Goal: Task Accomplishment & Management: Manage account settings

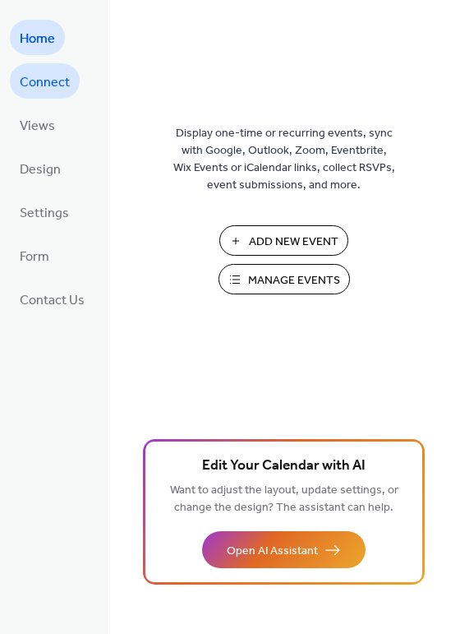
click at [43, 82] on span "Connect" at bounding box center [45, 82] width 50 height 25
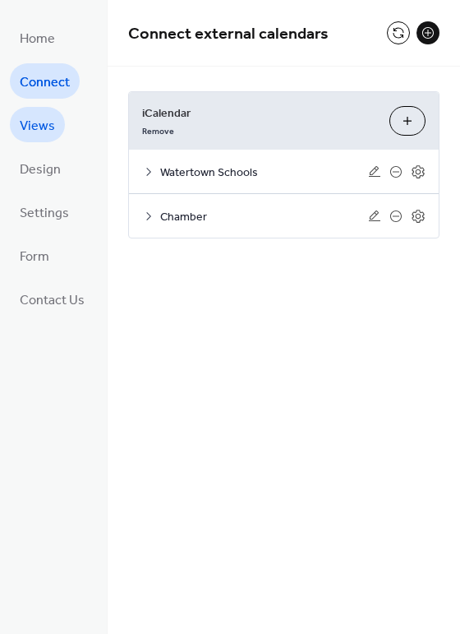
click at [40, 126] on span "Views" at bounding box center [37, 125] width 35 height 25
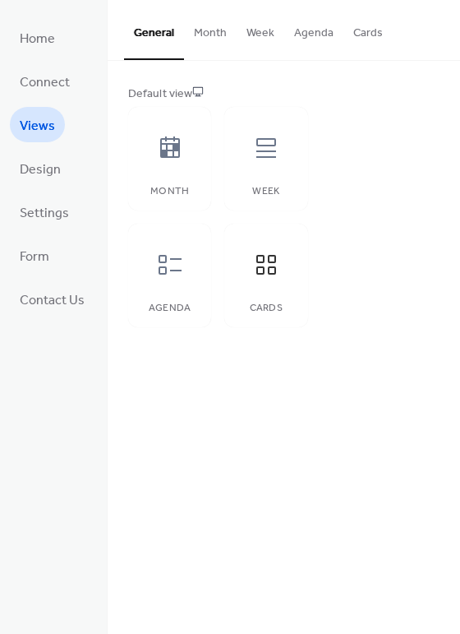
click at [62, 186] on ul "Home Connect Views Design Settings Form Contact Us" at bounding box center [52, 168] width 85 height 297
click at [53, 211] on span "Settings" at bounding box center [44, 213] width 49 height 25
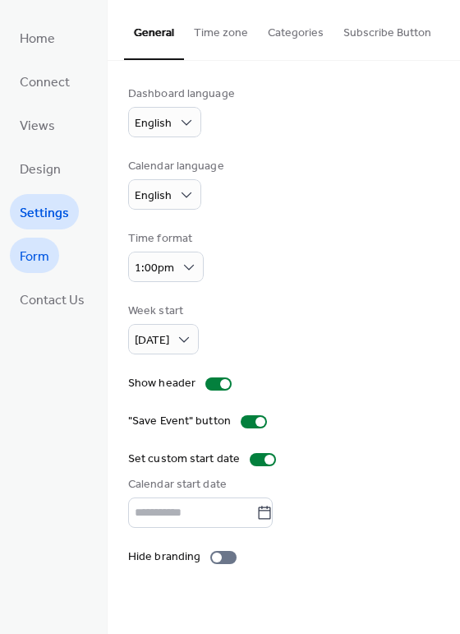
click at [54, 264] on link "Form" at bounding box center [34, 255] width 49 height 35
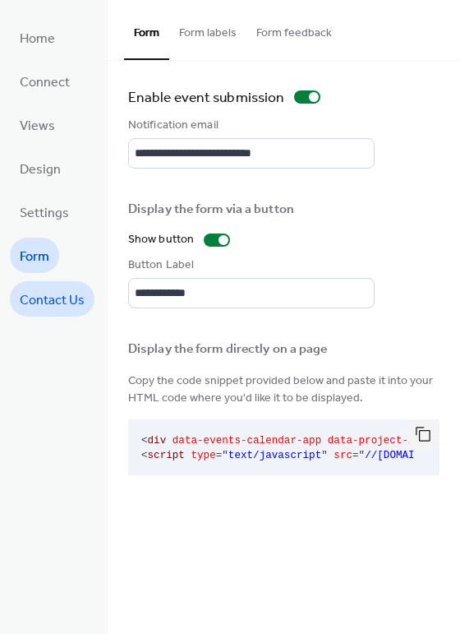
click at [69, 296] on span "Contact Us" at bounding box center [52, 300] width 65 height 25
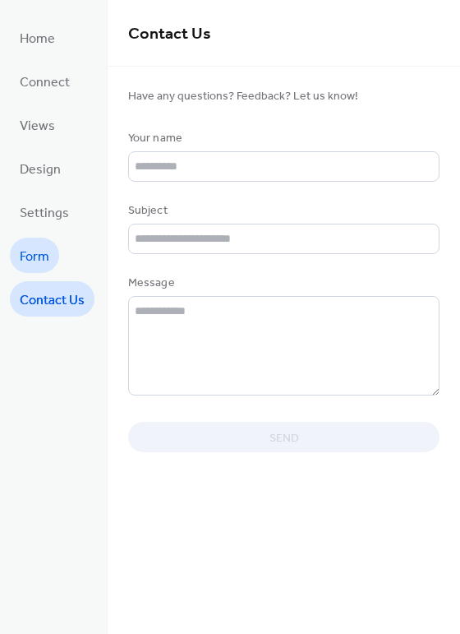
click at [53, 255] on link "Form" at bounding box center [34, 255] width 49 height 35
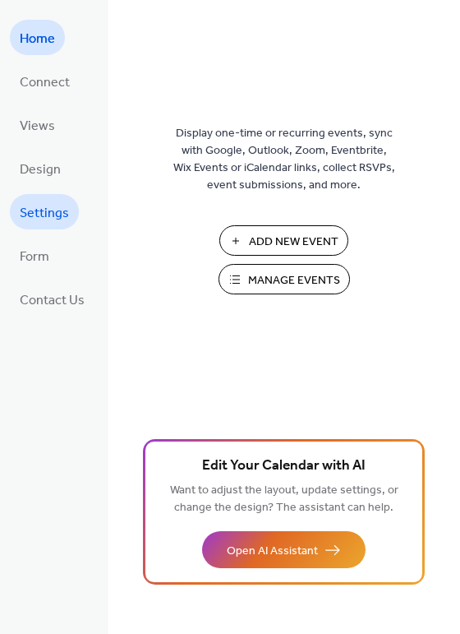
drag, startPoint x: 54, startPoint y: 229, endPoint x: 54, endPoint y: 220, distance: 9.0
click at [54, 220] on span "Settings" at bounding box center [44, 213] width 49 height 25
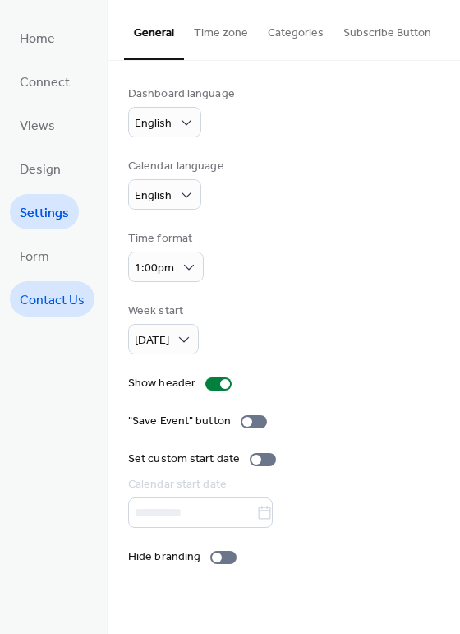
click at [62, 301] on span "Contact Us" at bounding box center [52, 300] width 65 height 25
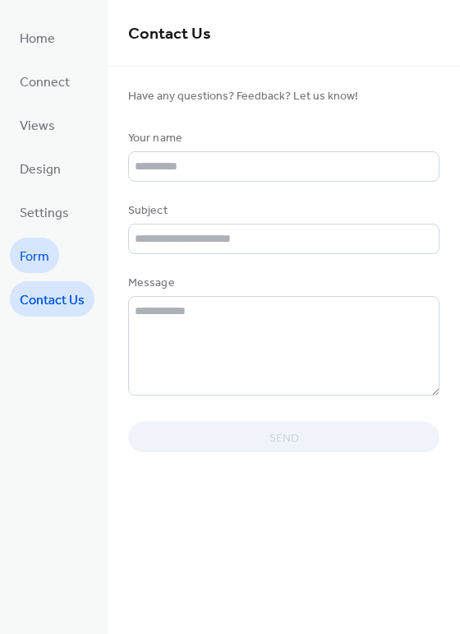
click at [50, 262] on link "Form" at bounding box center [34, 255] width 49 height 35
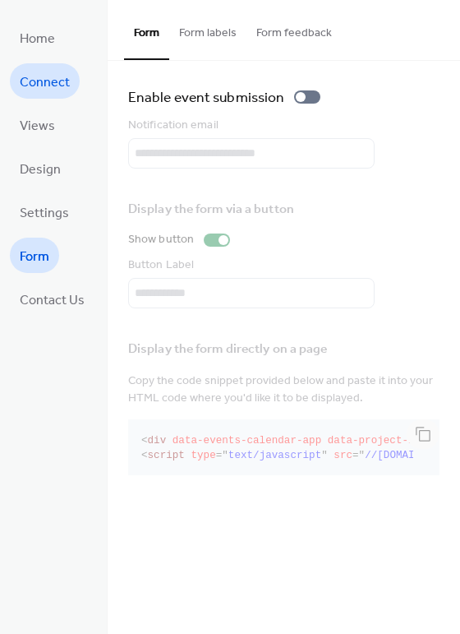
click at [35, 70] on span "Connect" at bounding box center [45, 82] width 50 height 25
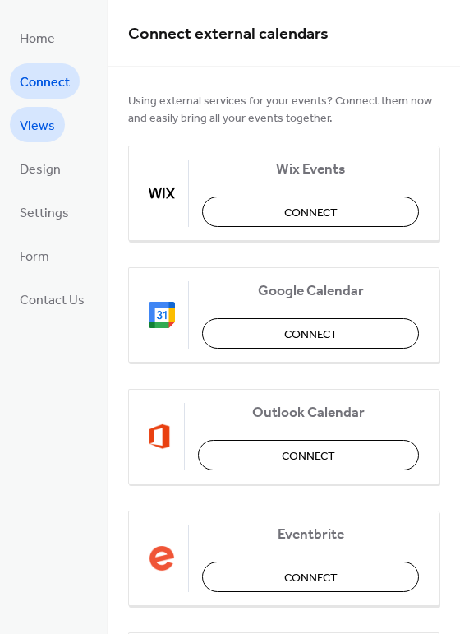
click at [42, 124] on span "Views" at bounding box center [37, 125] width 35 height 25
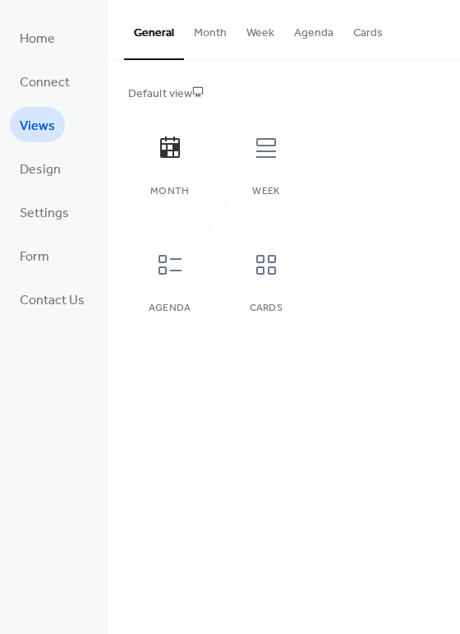
click at [203, 39] on button "Month" at bounding box center [210, 29] width 53 height 58
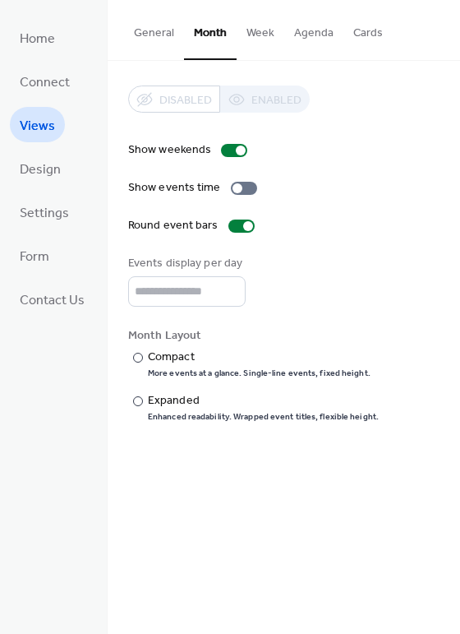
click at [249, 32] on button "Week" at bounding box center [261, 29] width 48 height 58
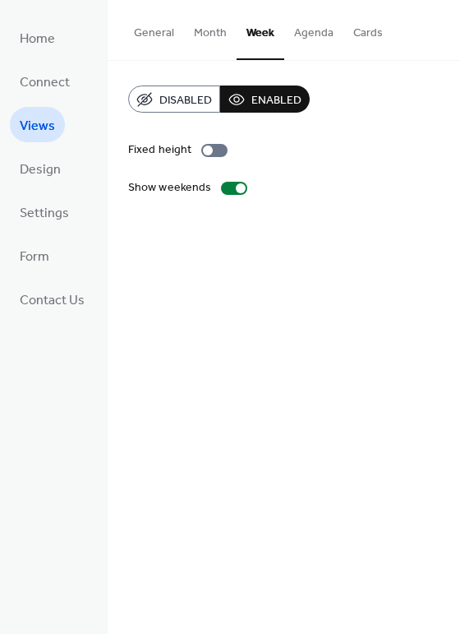
click at [314, 33] on button "Agenda" at bounding box center [313, 29] width 59 height 58
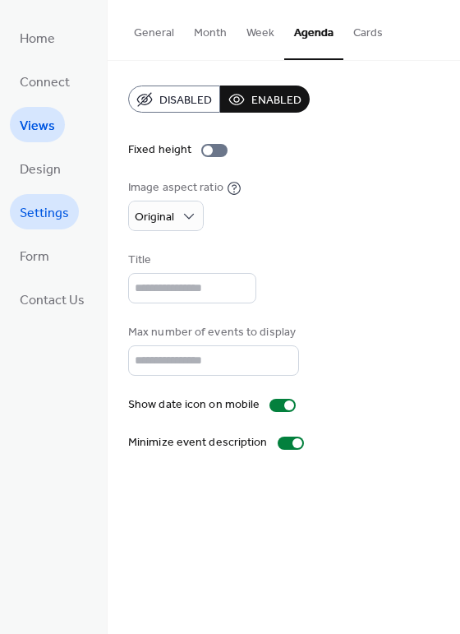
click at [45, 218] on span "Settings" at bounding box center [44, 213] width 49 height 25
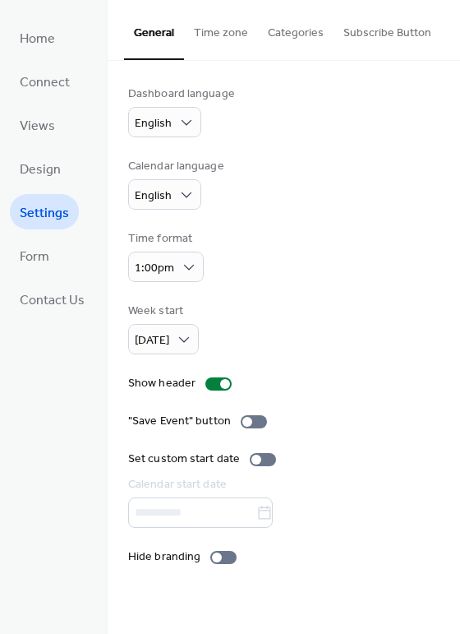
click at [45, 218] on span "Settings" at bounding box center [44, 213] width 49 height 25
click at [50, 317] on div "Home Connect Views Design Settings Form Contact Us" at bounding box center [54, 317] width 108 height 634
click at [52, 258] on link "Form" at bounding box center [34, 255] width 49 height 35
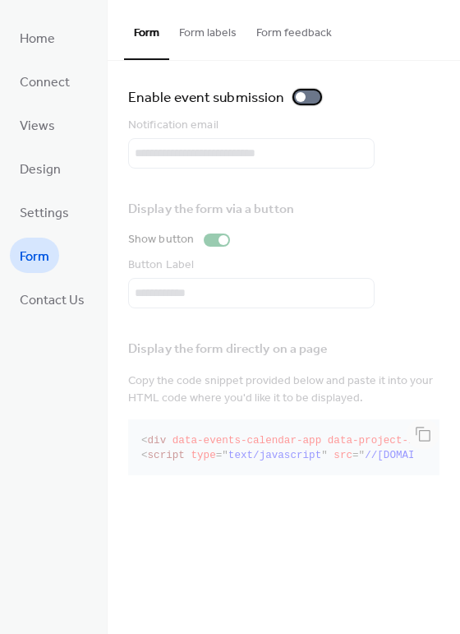
click at [289, 95] on label "Enable event submission" at bounding box center [227, 96] width 199 height 23
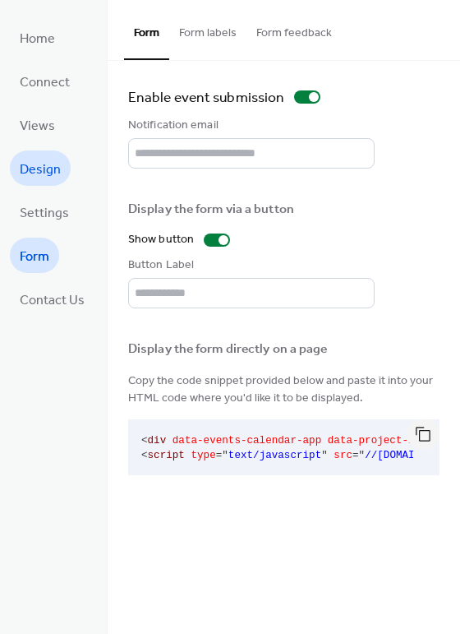
click at [61, 179] on link "Design" at bounding box center [40, 167] width 61 height 35
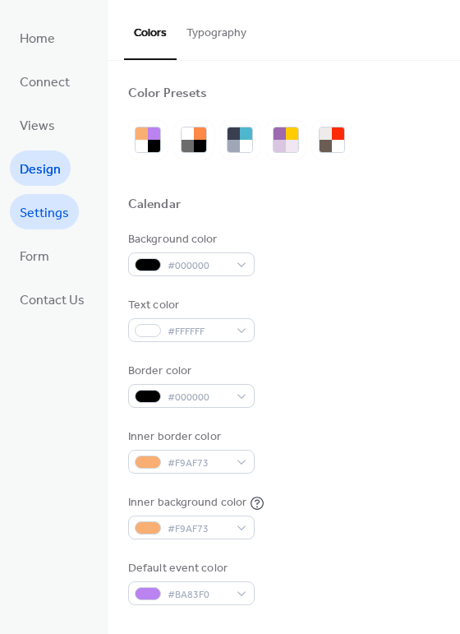
click at [52, 206] on span "Settings" at bounding box center [44, 213] width 49 height 25
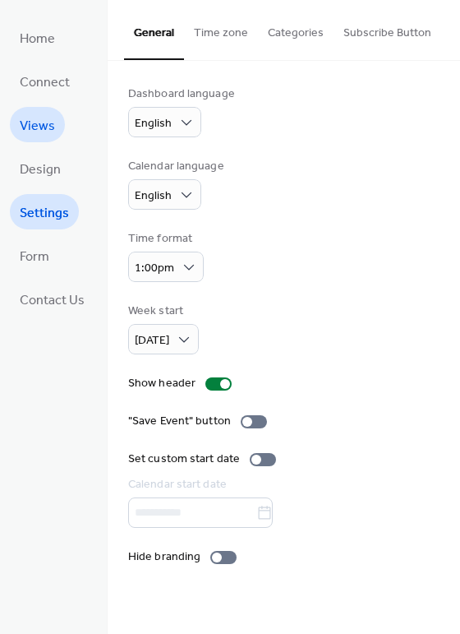
click at [62, 131] on link "Views" at bounding box center [37, 124] width 55 height 35
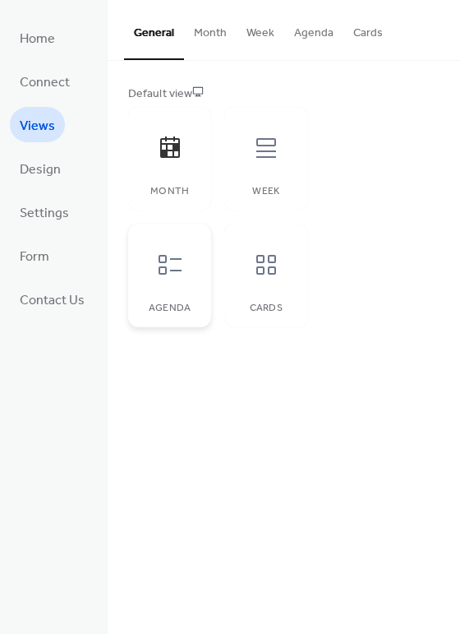
click at [201, 279] on div "Agenda" at bounding box center [169, 276] width 83 height 104
click at [63, 79] on span "Connect" at bounding box center [45, 82] width 50 height 25
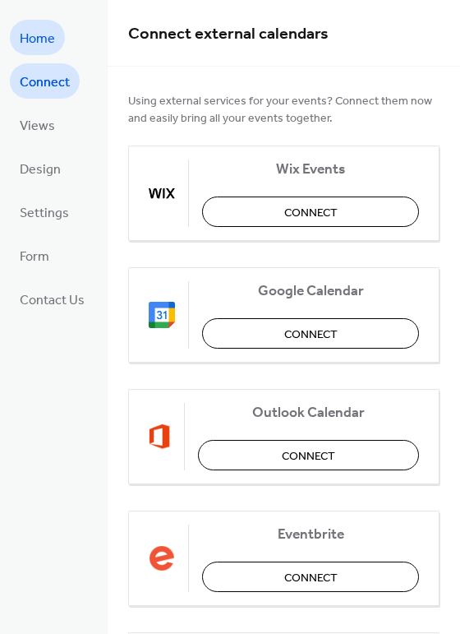
click at [47, 44] on span "Home" at bounding box center [37, 38] width 35 height 25
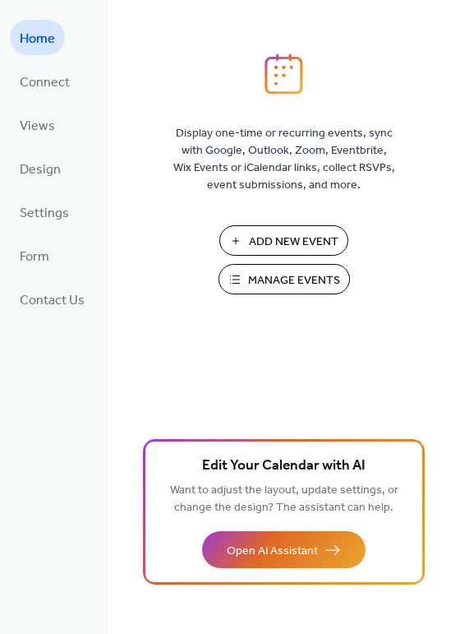
click at [28, 42] on span "Home" at bounding box center [37, 38] width 35 height 25
click at [300, 275] on span "Manage Events" at bounding box center [294, 280] width 92 height 17
click at [70, 266] on ul "Home Connect Views Design Settings Form Contact Us" at bounding box center [52, 168] width 85 height 297
click at [48, 258] on span "Form" at bounding box center [35, 256] width 30 height 25
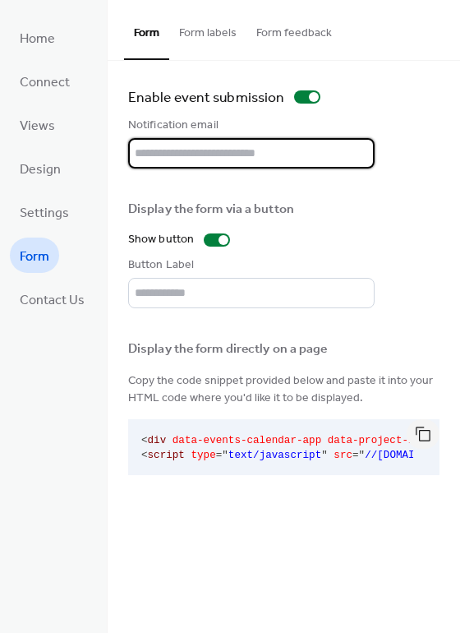
click at [206, 159] on input "text" at bounding box center [251, 153] width 247 height 30
type input "**********"
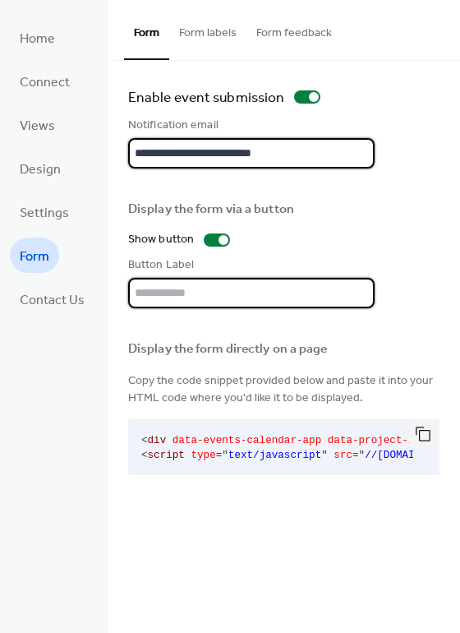
type input "**********"
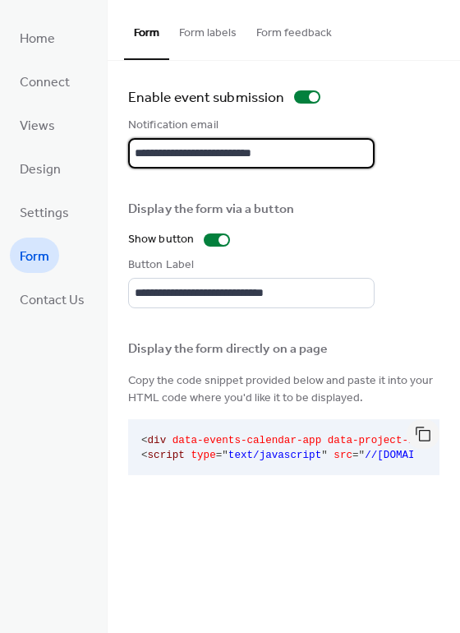
click at [408, 87] on div "Enable event submission" at bounding box center [284, 96] width 312 height 23
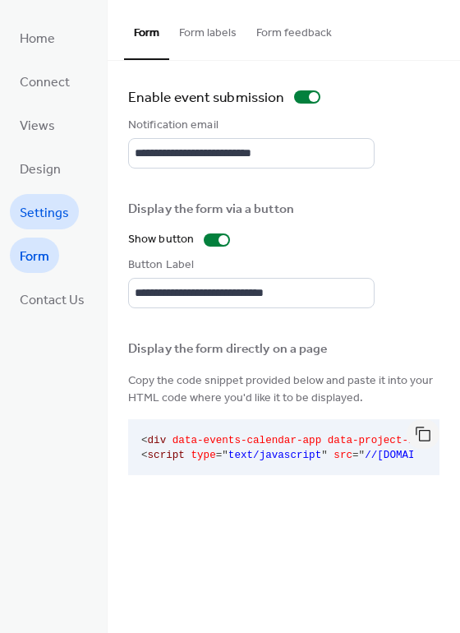
click at [61, 215] on span "Settings" at bounding box center [44, 213] width 49 height 25
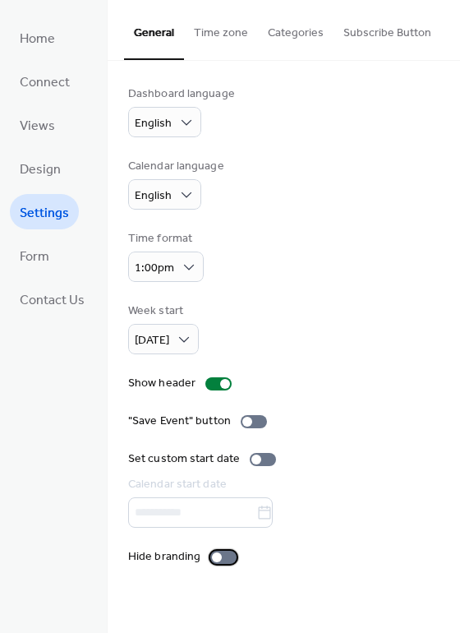
click at [213, 558] on div at bounding box center [217, 557] width 10 height 10
click at [221, 30] on button "Time zone" at bounding box center [221, 29] width 74 height 58
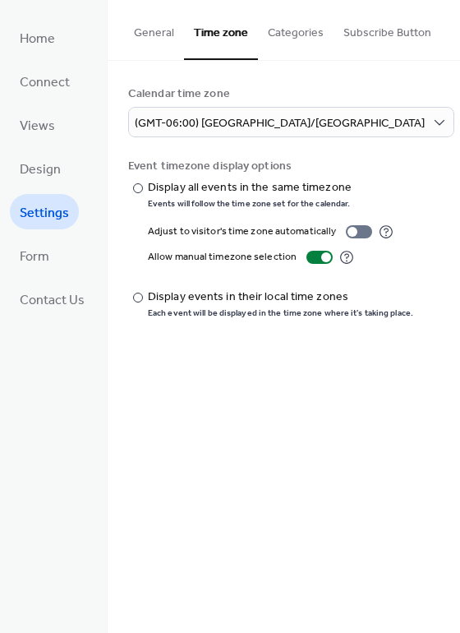
click at [297, 29] on button "Categories" at bounding box center [296, 29] width 76 height 58
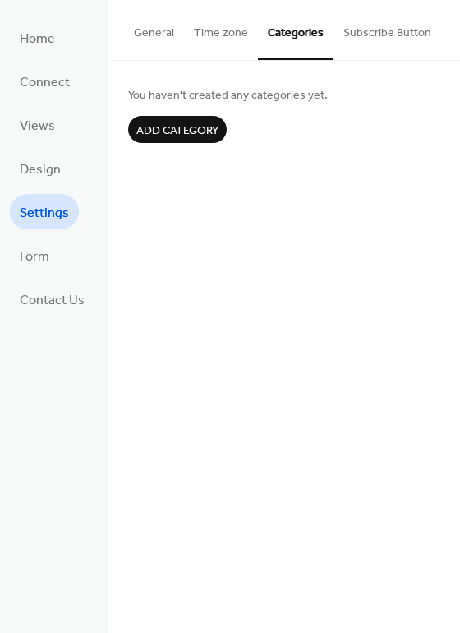
click at [383, 35] on button "Subscribe Button" at bounding box center [388, 29] width 108 height 58
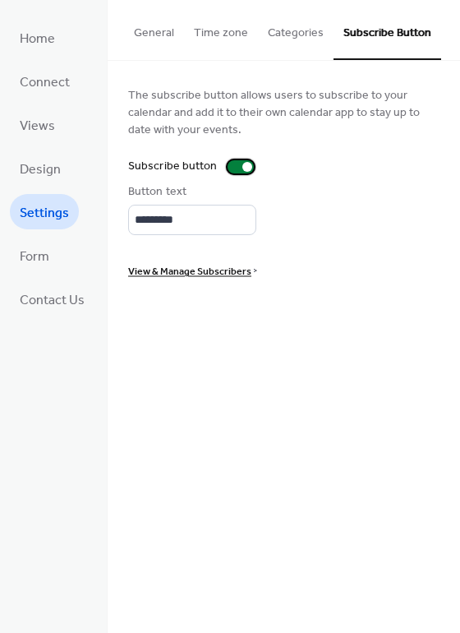
click at [241, 172] on div at bounding box center [241, 166] width 26 height 13
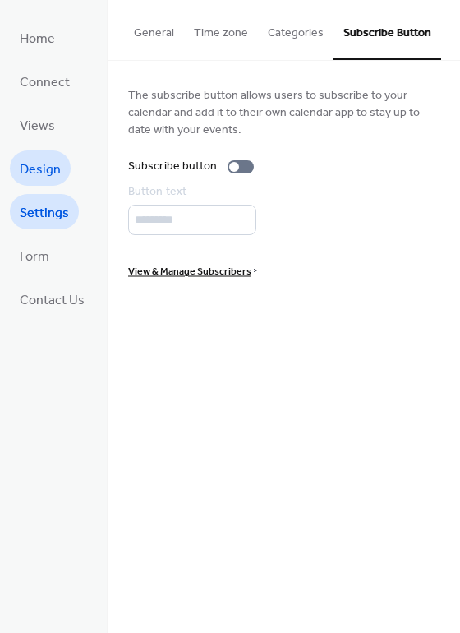
click at [56, 177] on span "Design" at bounding box center [40, 169] width 41 height 25
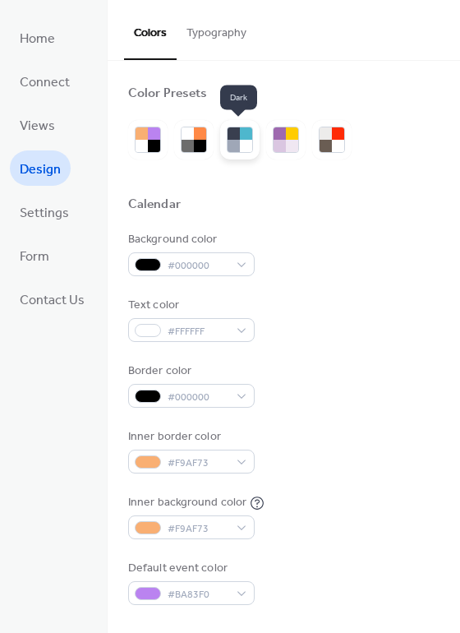
click at [240, 136] on div at bounding box center [246, 133] width 12 height 12
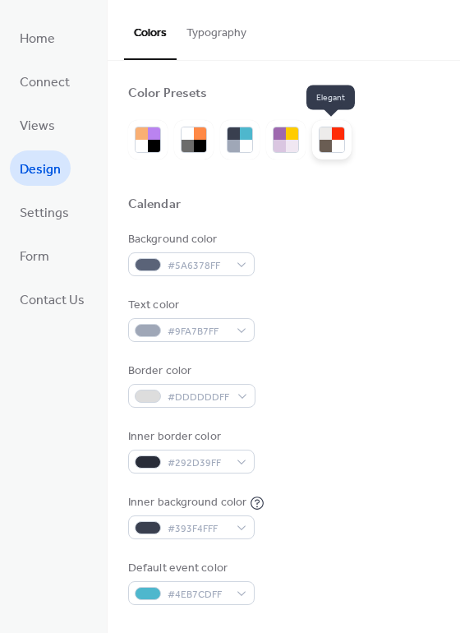
click at [335, 140] on div at bounding box center [338, 146] width 12 height 12
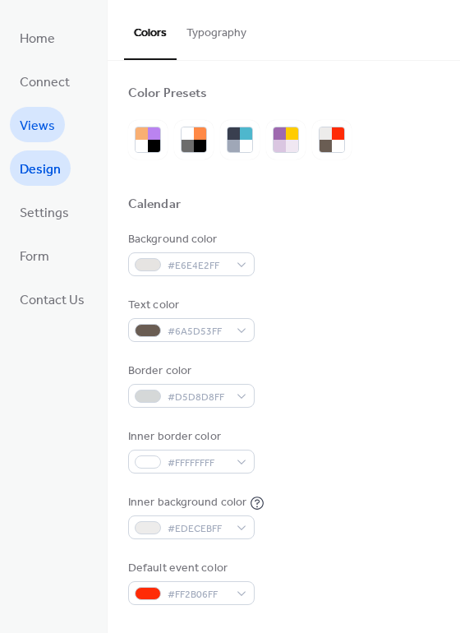
click at [21, 116] on span "Views" at bounding box center [37, 125] width 35 height 25
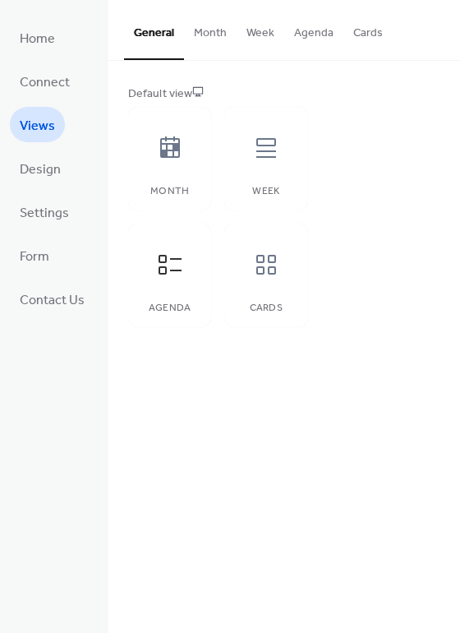
click at [316, 29] on button "Agenda" at bounding box center [313, 29] width 59 height 58
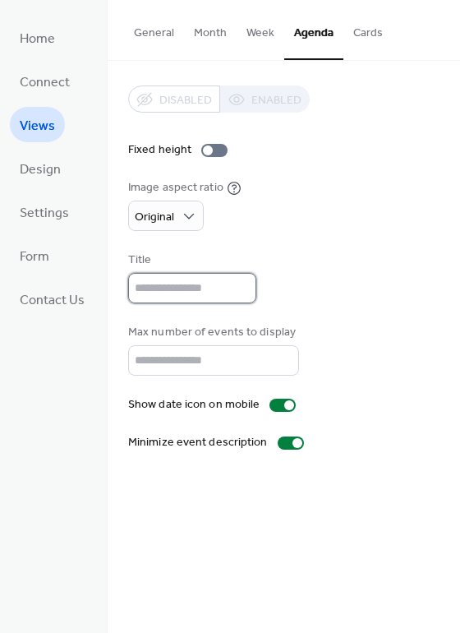
click at [202, 284] on input "text" at bounding box center [192, 288] width 128 height 30
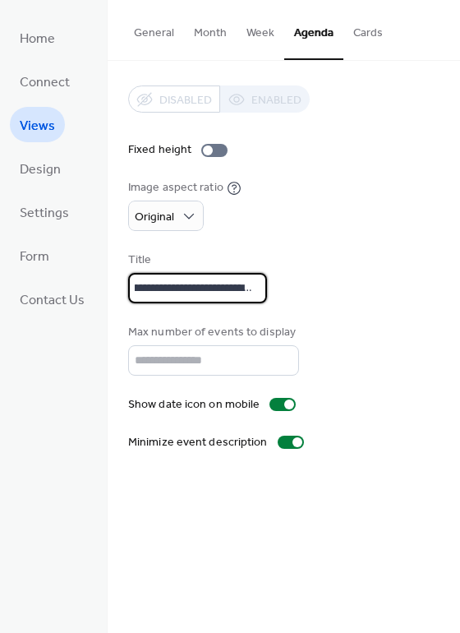
scroll to position [0, 35]
type input "**********"
click at [68, 77] on link "Connect" at bounding box center [45, 80] width 70 height 35
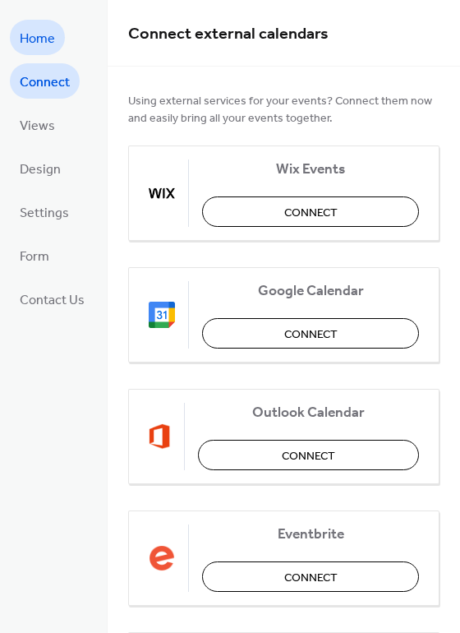
click at [56, 38] on link "Home" at bounding box center [37, 37] width 55 height 35
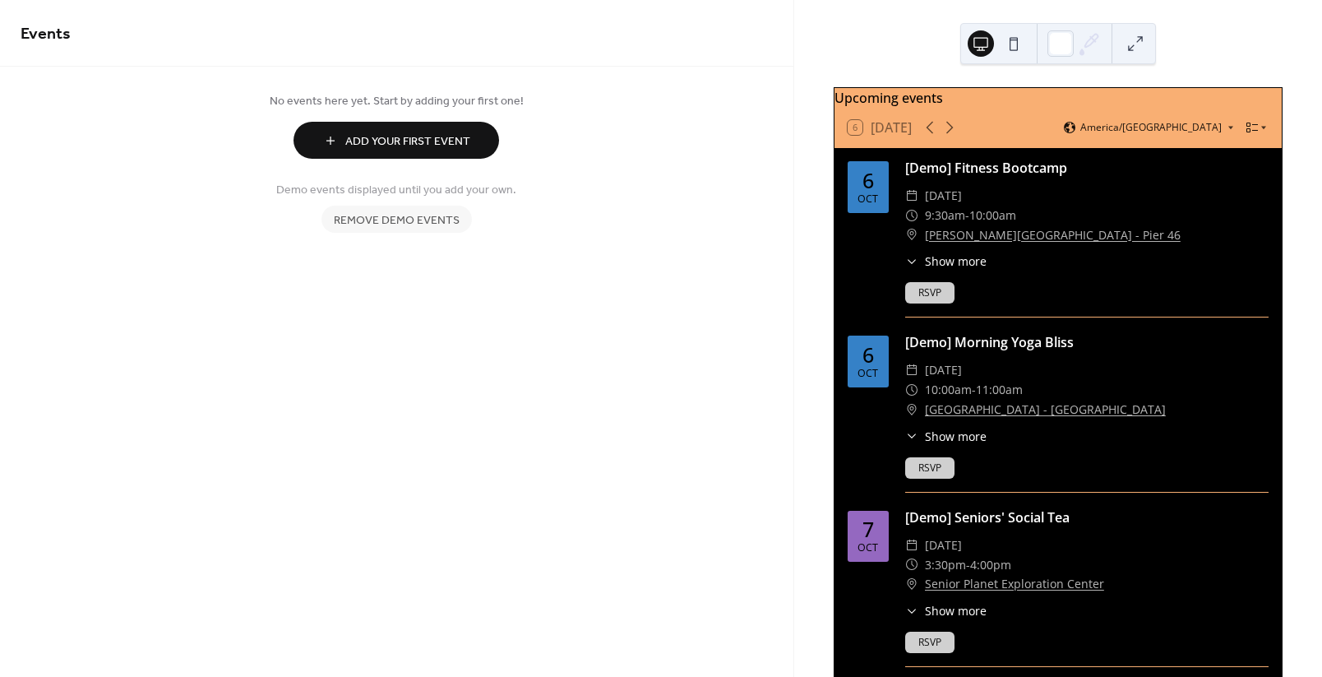
click at [393, 225] on span "Remove demo events" at bounding box center [397, 220] width 126 height 17
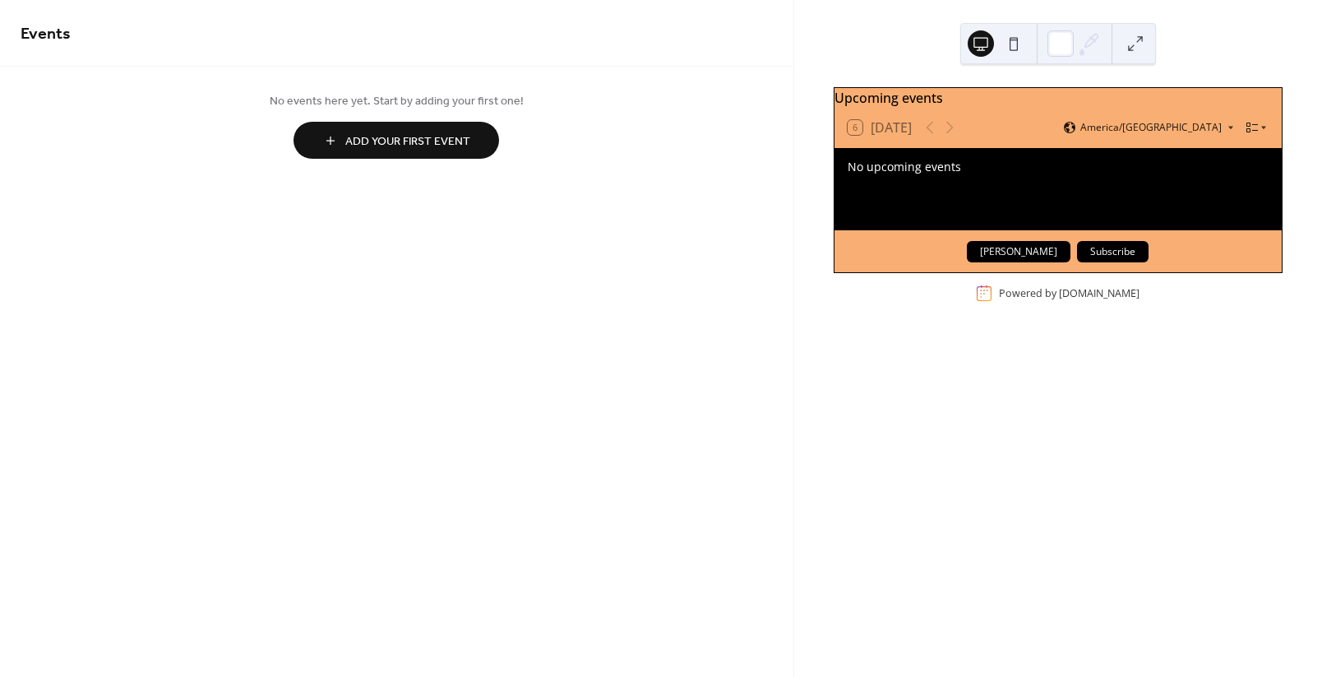
click at [392, 137] on span "Add Your First Event" at bounding box center [407, 141] width 125 height 17
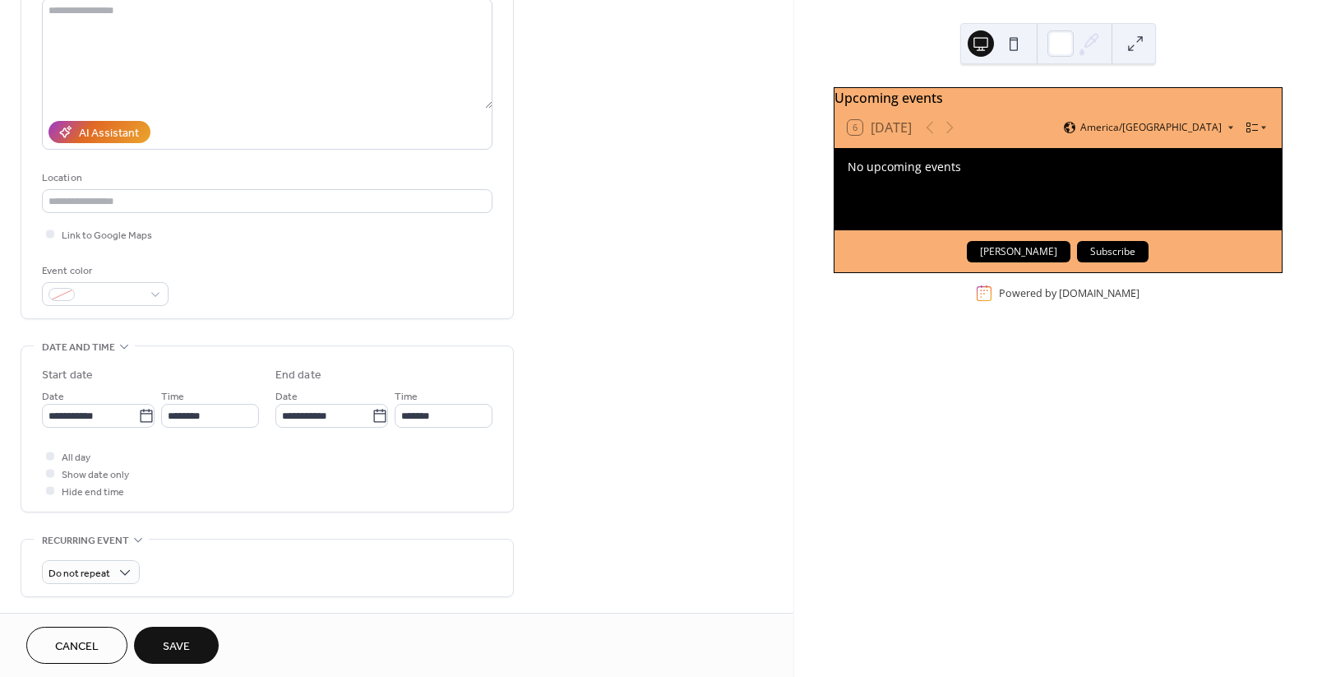
scroll to position [219, 0]
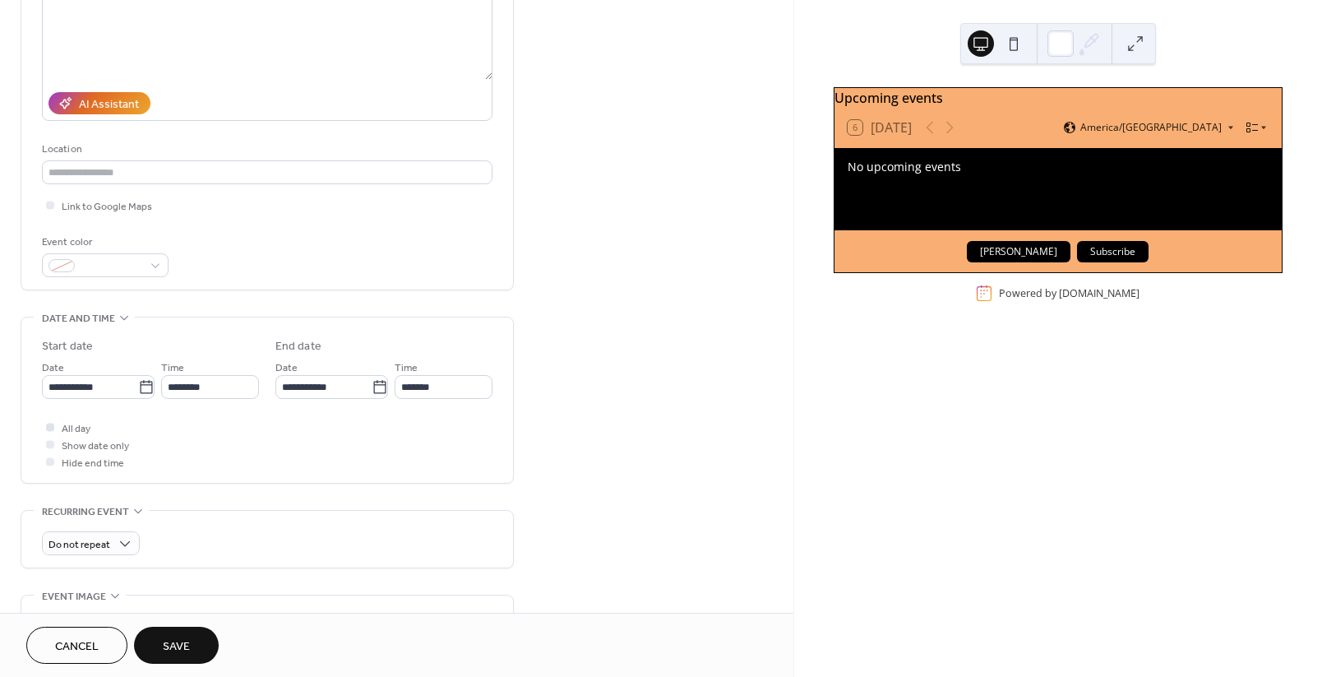
type input "**********"
click at [53, 429] on div at bounding box center [50, 426] width 16 height 16
click at [147, 384] on icon at bounding box center [146, 386] width 12 height 13
click at [138, 384] on input "**********" at bounding box center [90, 387] width 96 height 24
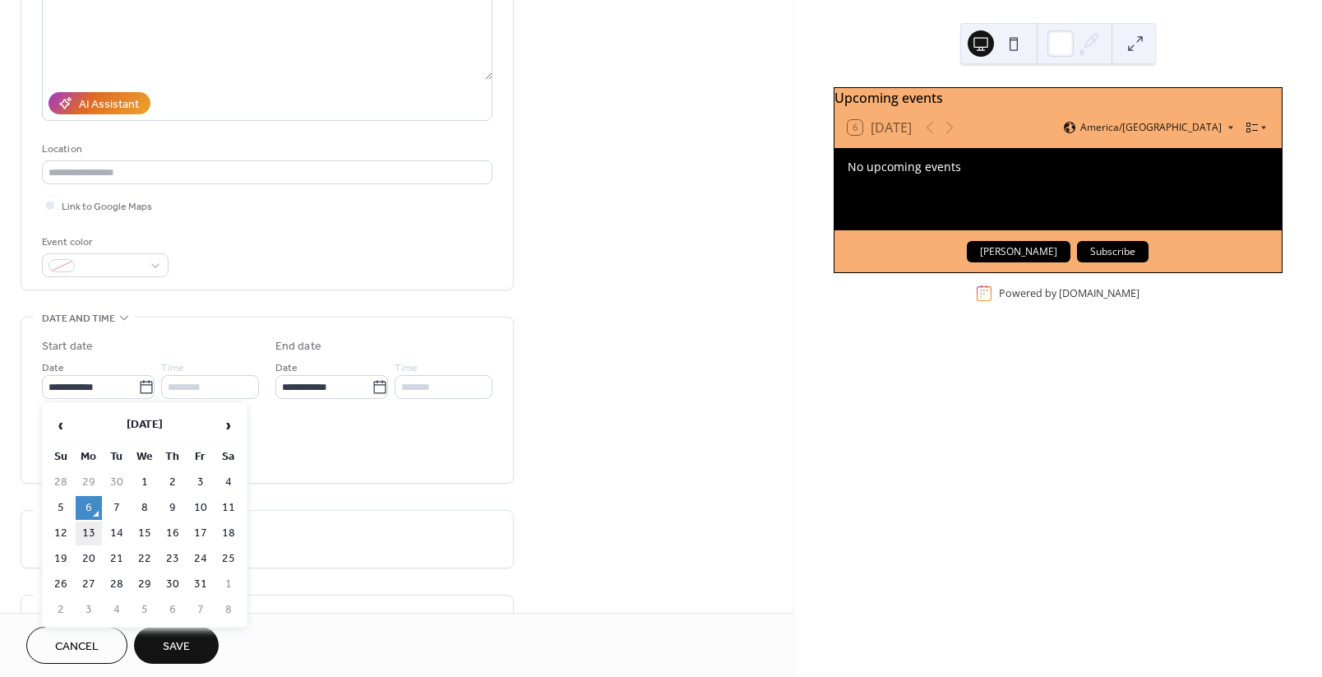
click at [92, 533] on td "13" at bounding box center [89, 533] width 26 height 24
type input "**********"
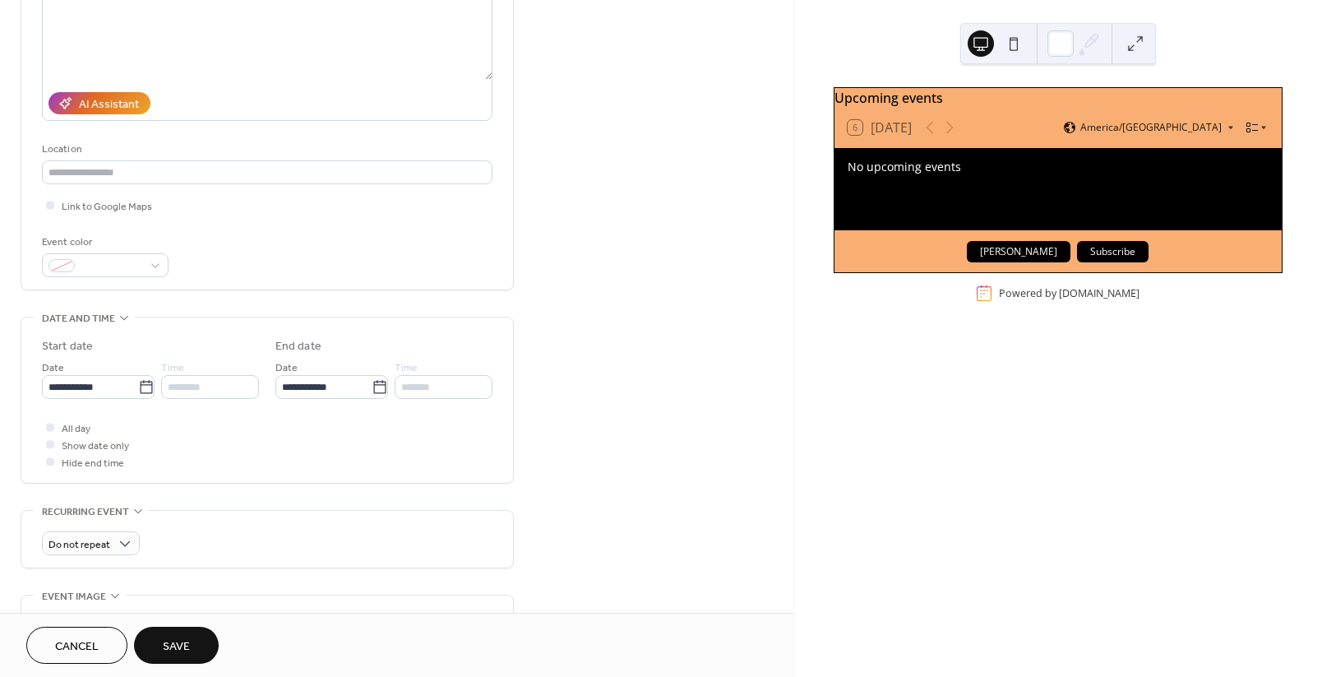
click at [641, 386] on div "**********" at bounding box center [396, 376] width 793 height 1006
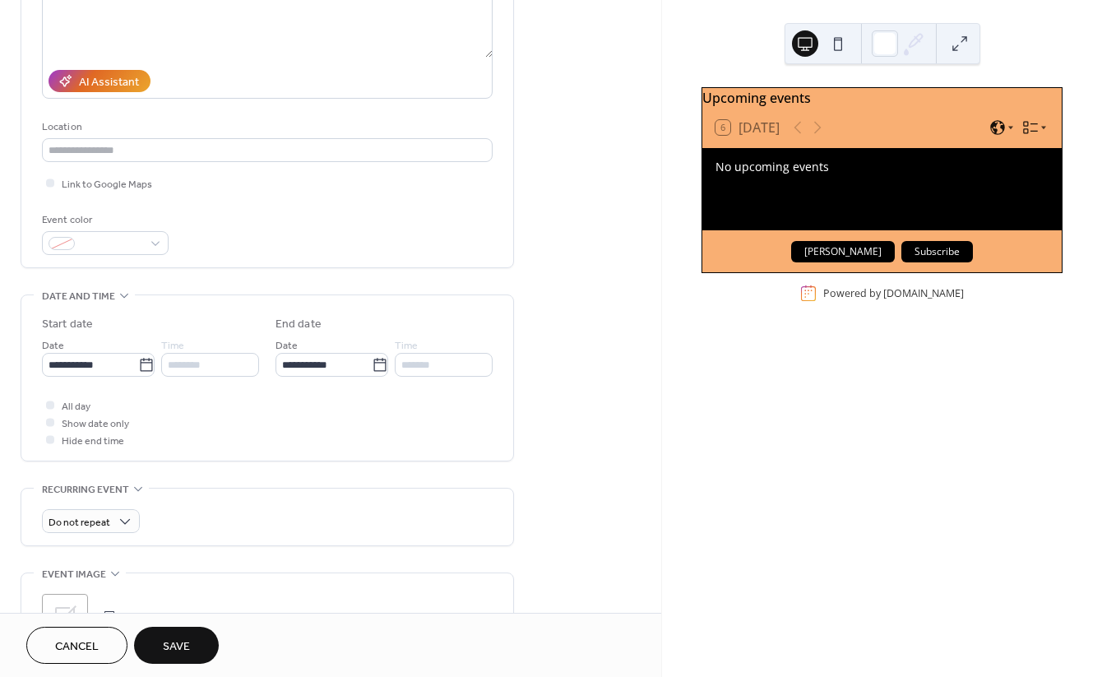
scroll to position [466, 0]
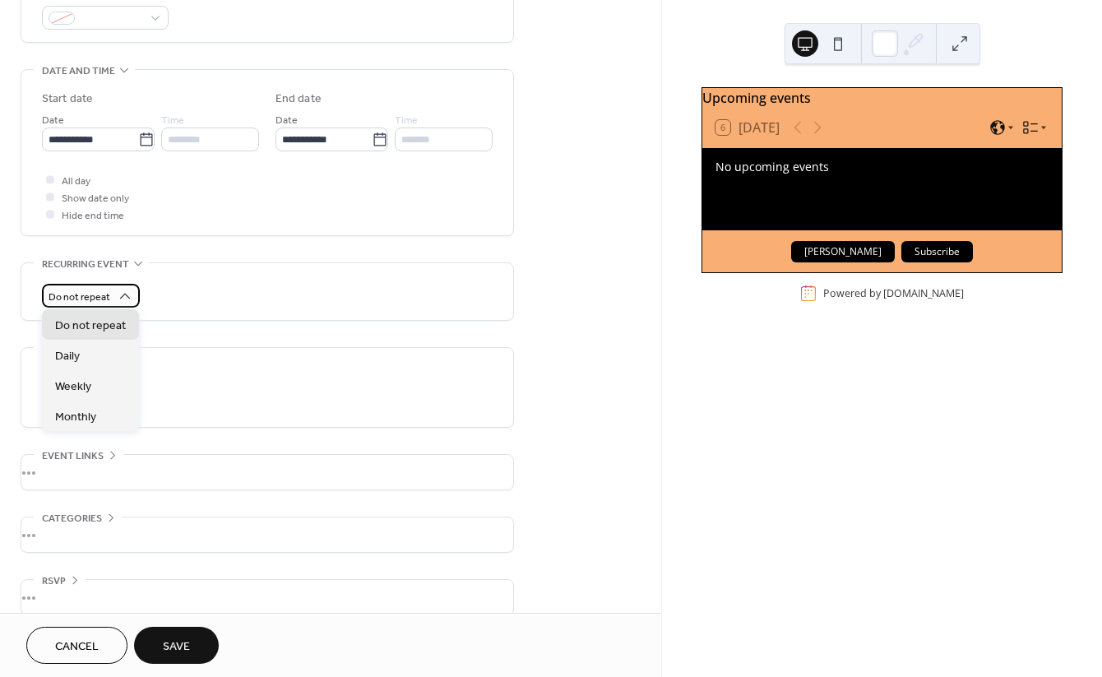
click at [122, 296] on icon at bounding box center [125, 296] width 16 height 16
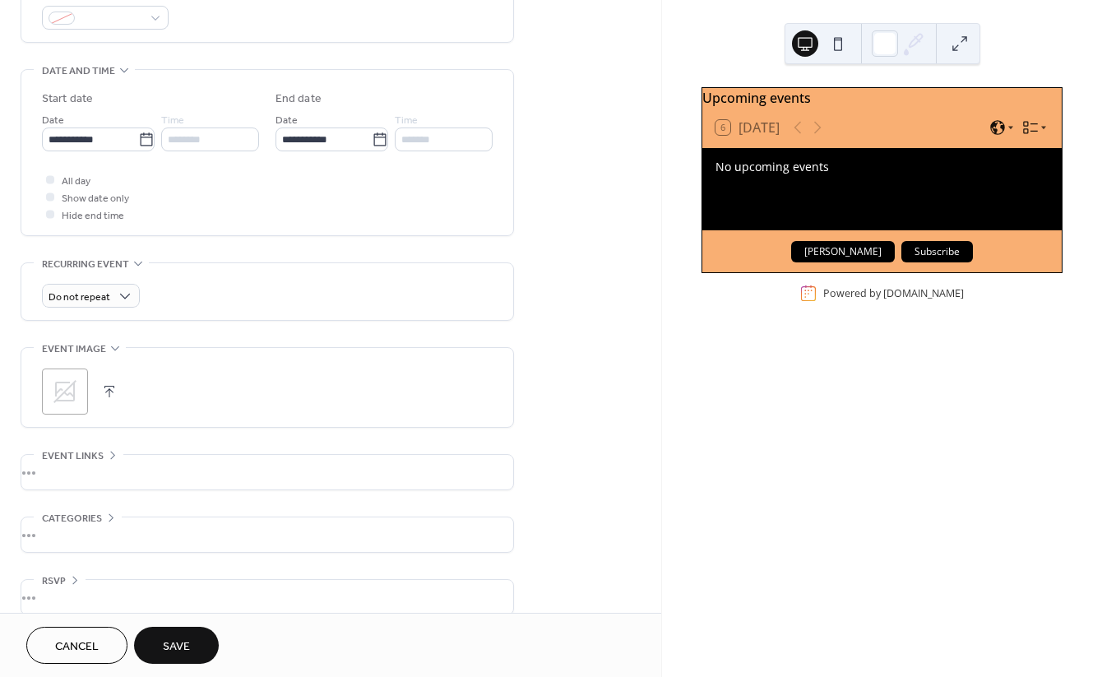
click at [546, 284] on div "**********" at bounding box center [330, 128] width 661 height 1006
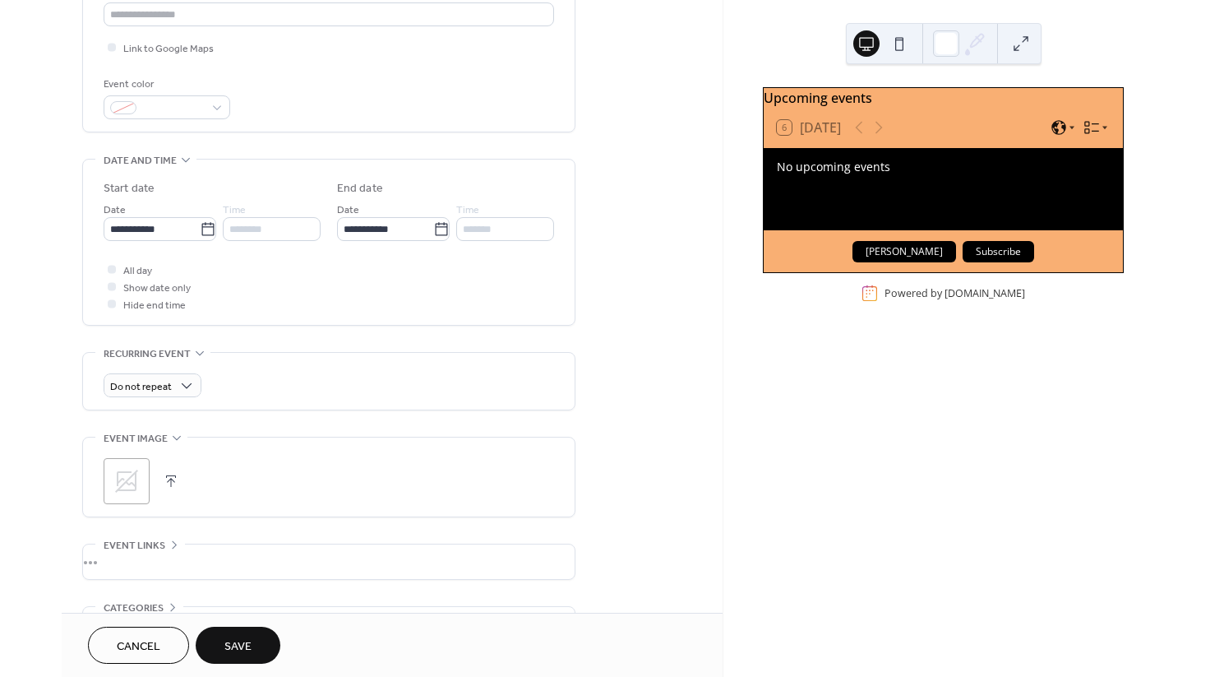
scroll to position [0, 0]
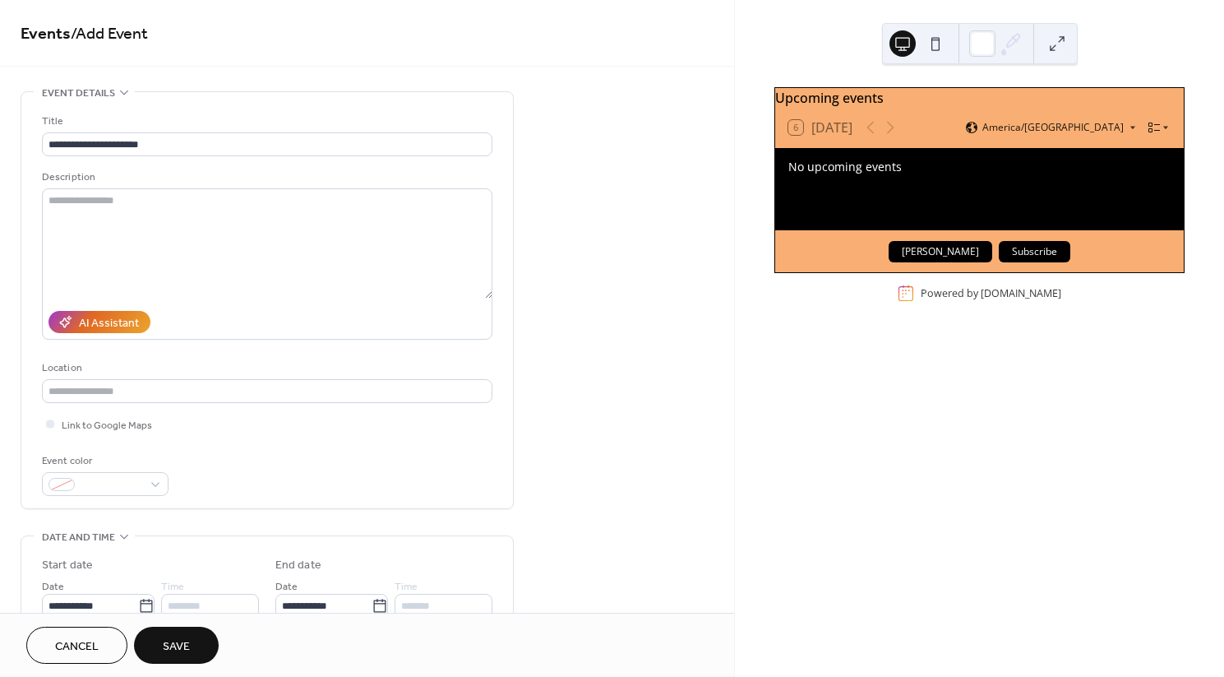
click at [949, 258] on button "[PERSON_NAME]" at bounding box center [941, 251] width 104 height 21
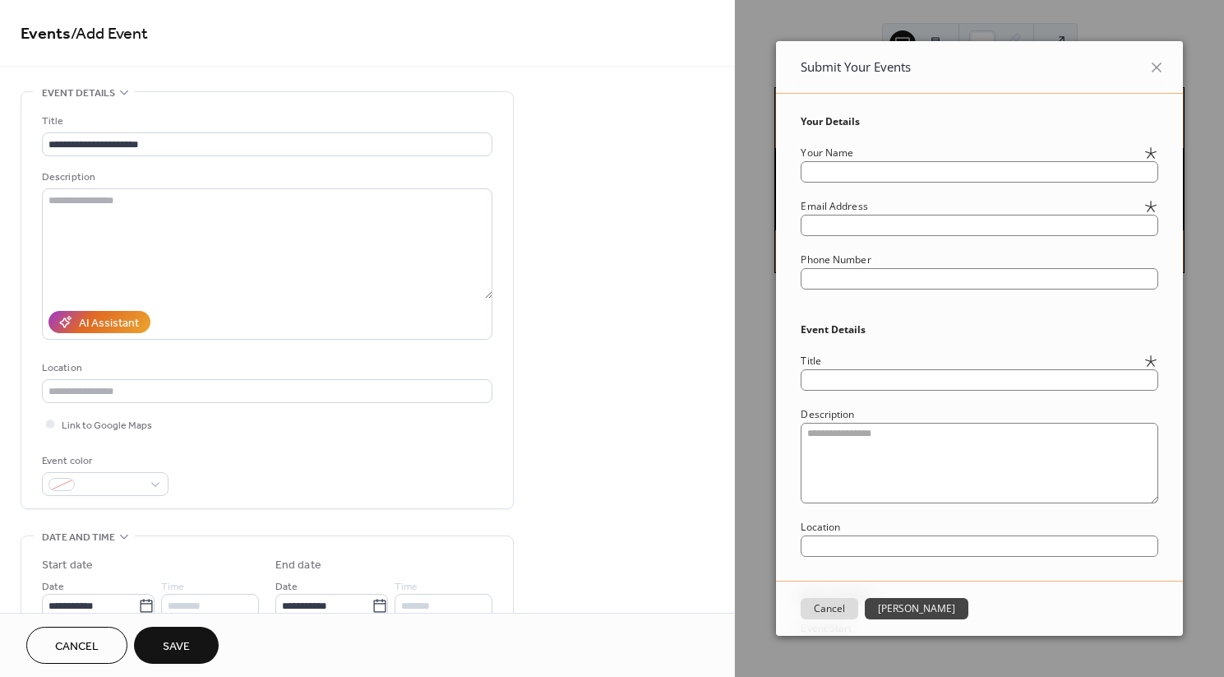
click at [844, 602] on button "Cancel" at bounding box center [830, 608] width 58 height 21
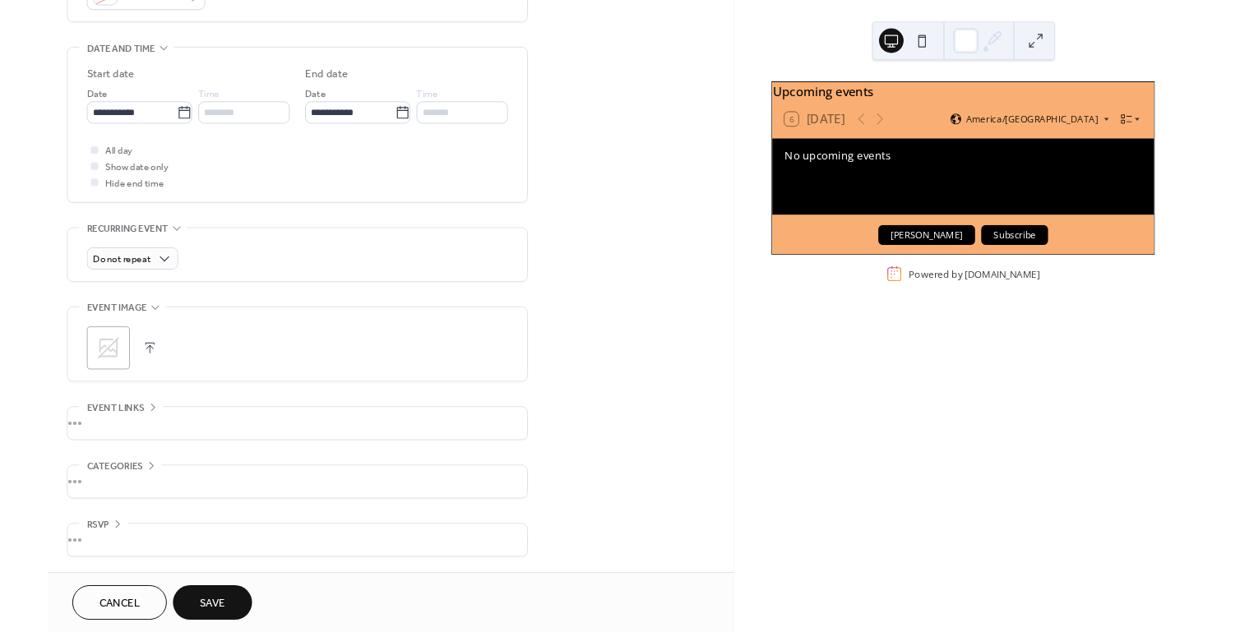
scroll to position [399, 0]
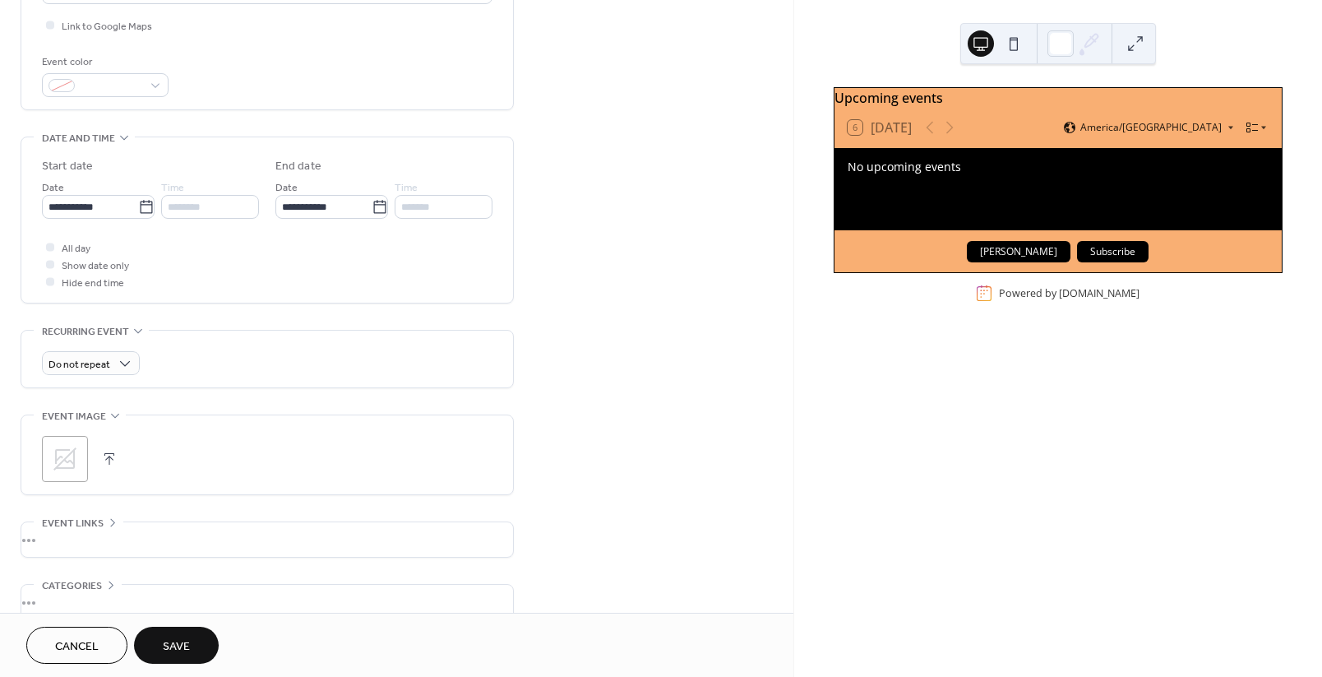
click at [187, 640] on span "Save" at bounding box center [176, 646] width 27 height 17
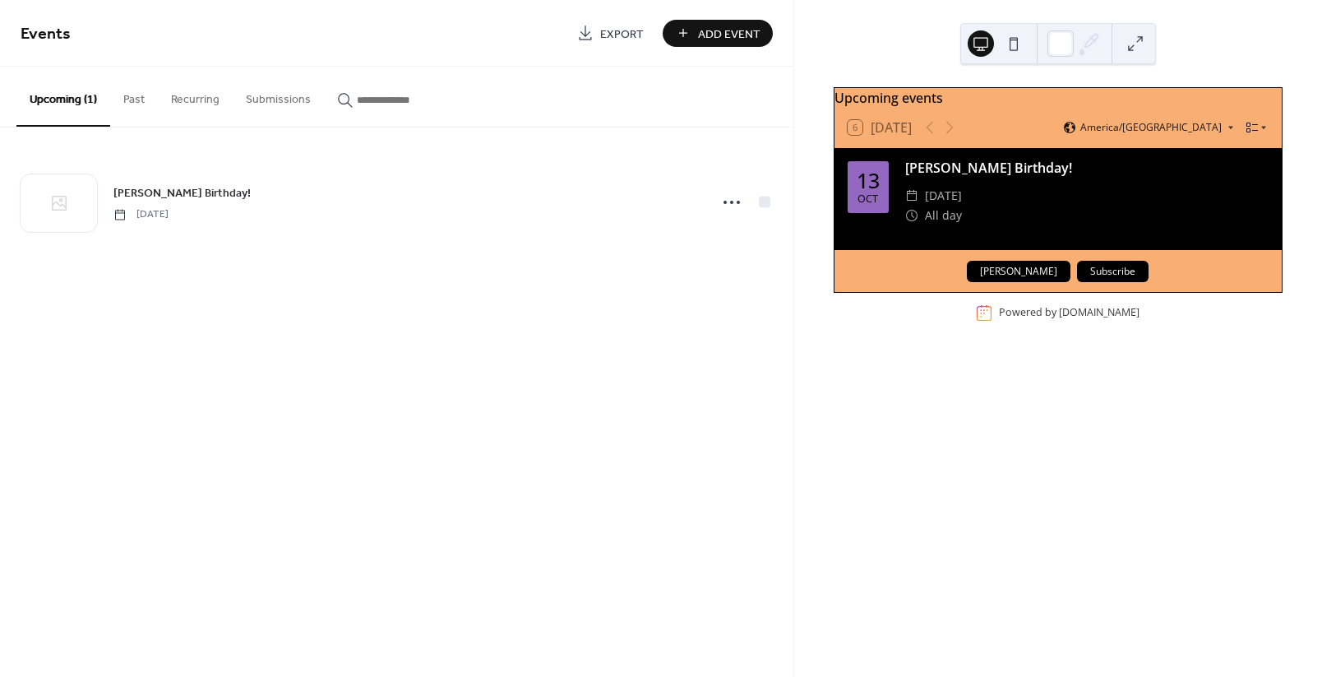
click at [134, 90] on button "Past" at bounding box center [134, 96] width 48 height 58
click at [202, 99] on button "Recurring" at bounding box center [195, 96] width 75 height 58
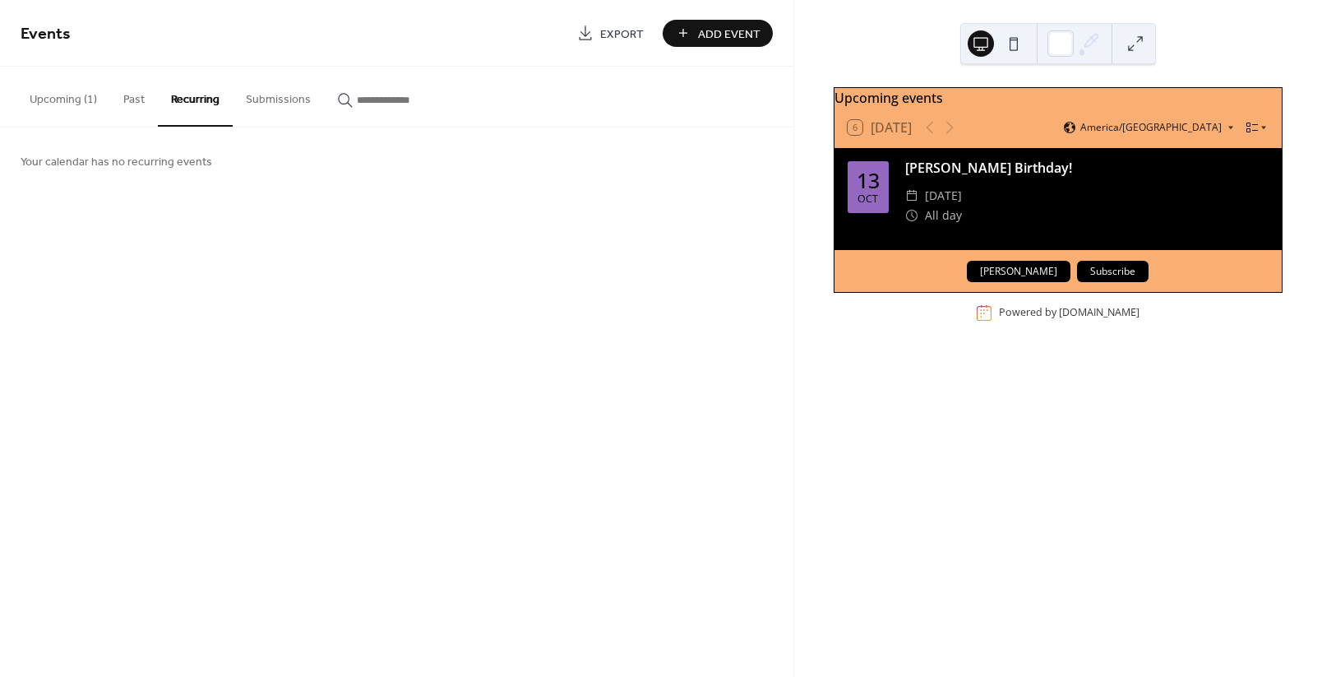
click at [265, 96] on button "Submissions" at bounding box center [278, 96] width 91 height 58
click at [372, 95] on input "button" at bounding box center [406, 99] width 99 height 17
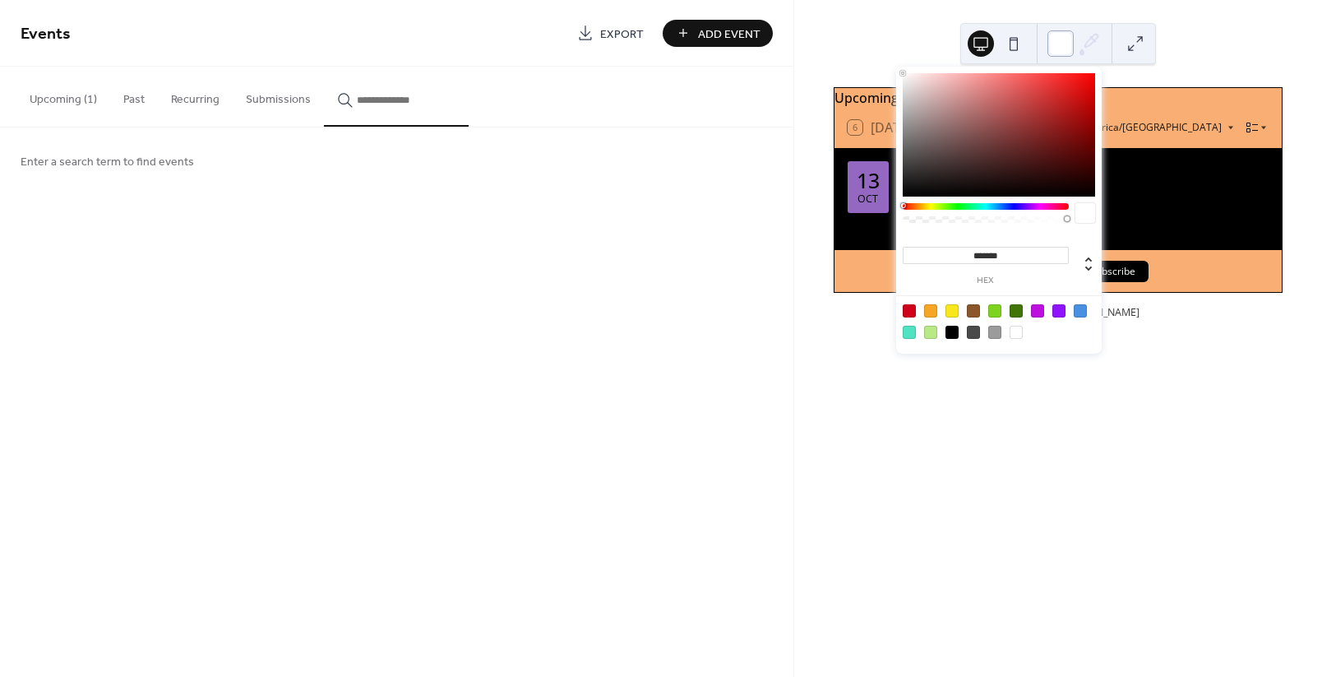
click at [1071, 40] on div at bounding box center [1060, 43] width 26 height 26
click at [981, 39] on button at bounding box center [981, 43] width 26 height 26
